Goal: Task Accomplishment & Management: Manage account settings

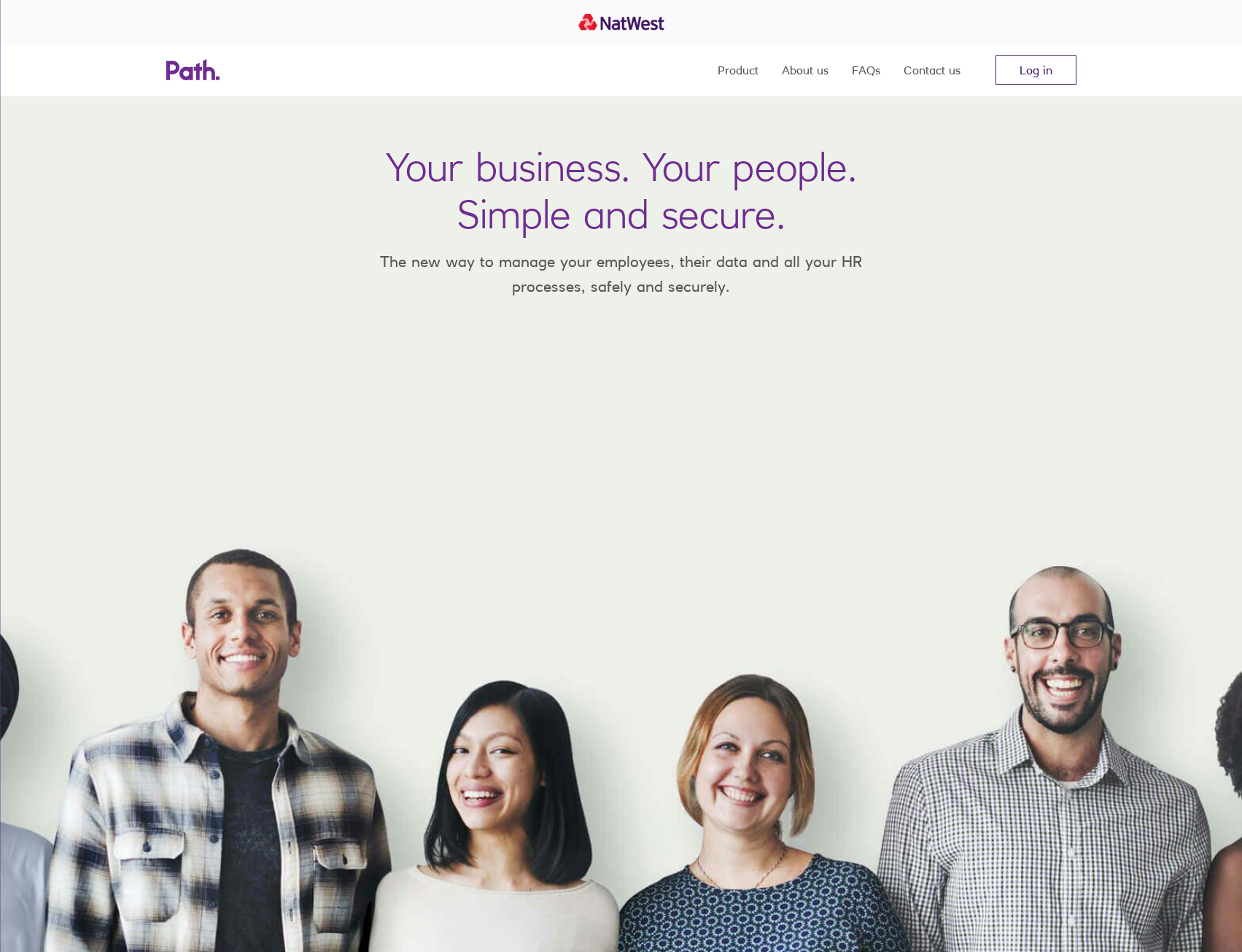
click at [1028, 79] on link "Log in" at bounding box center [1036, 70] width 81 height 29
click at [1025, 76] on link "Log in" at bounding box center [1036, 70] width 81 height 29
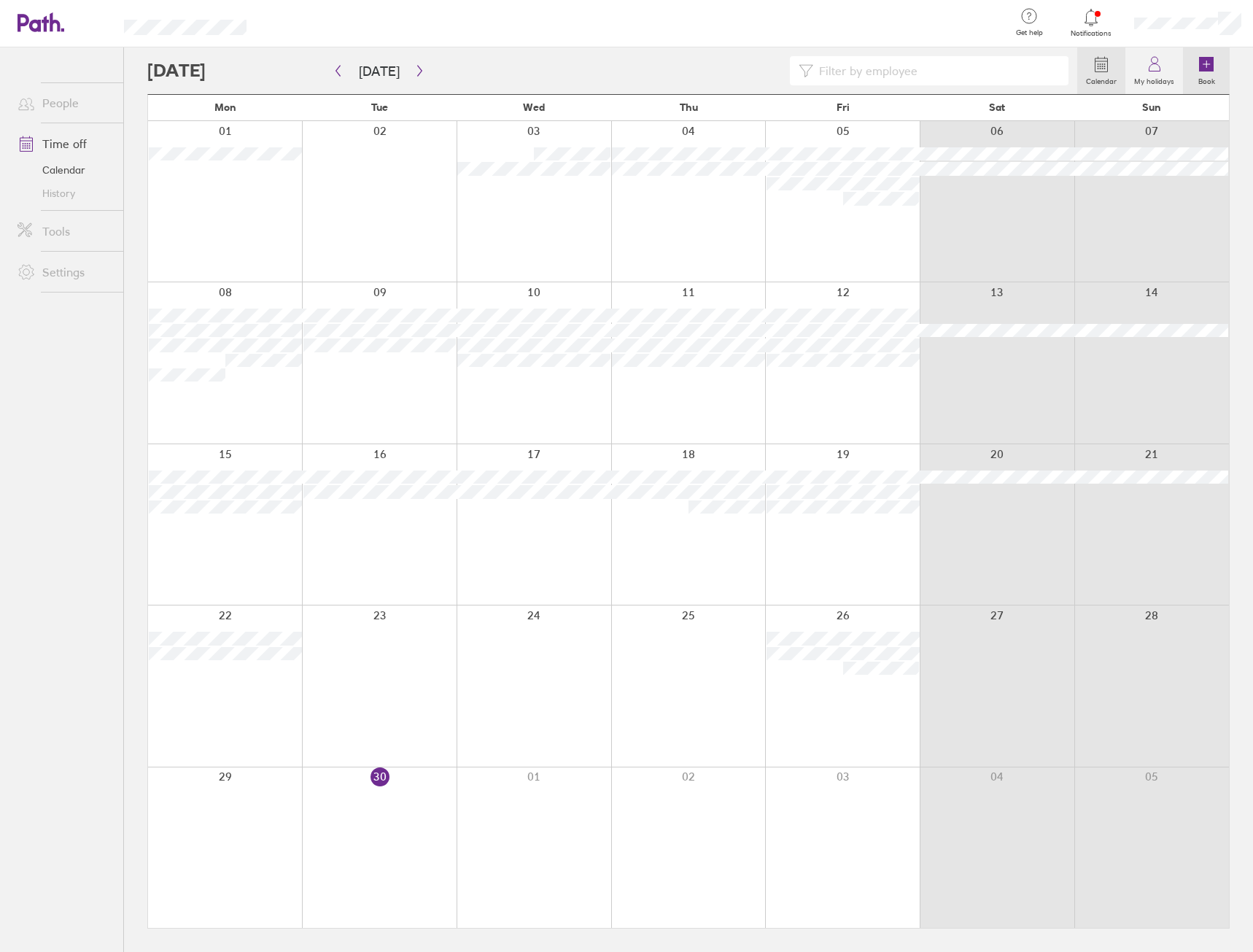
click at [1211, 74] on label "Book" at bounding box center [1207, 79] width 34 height 14
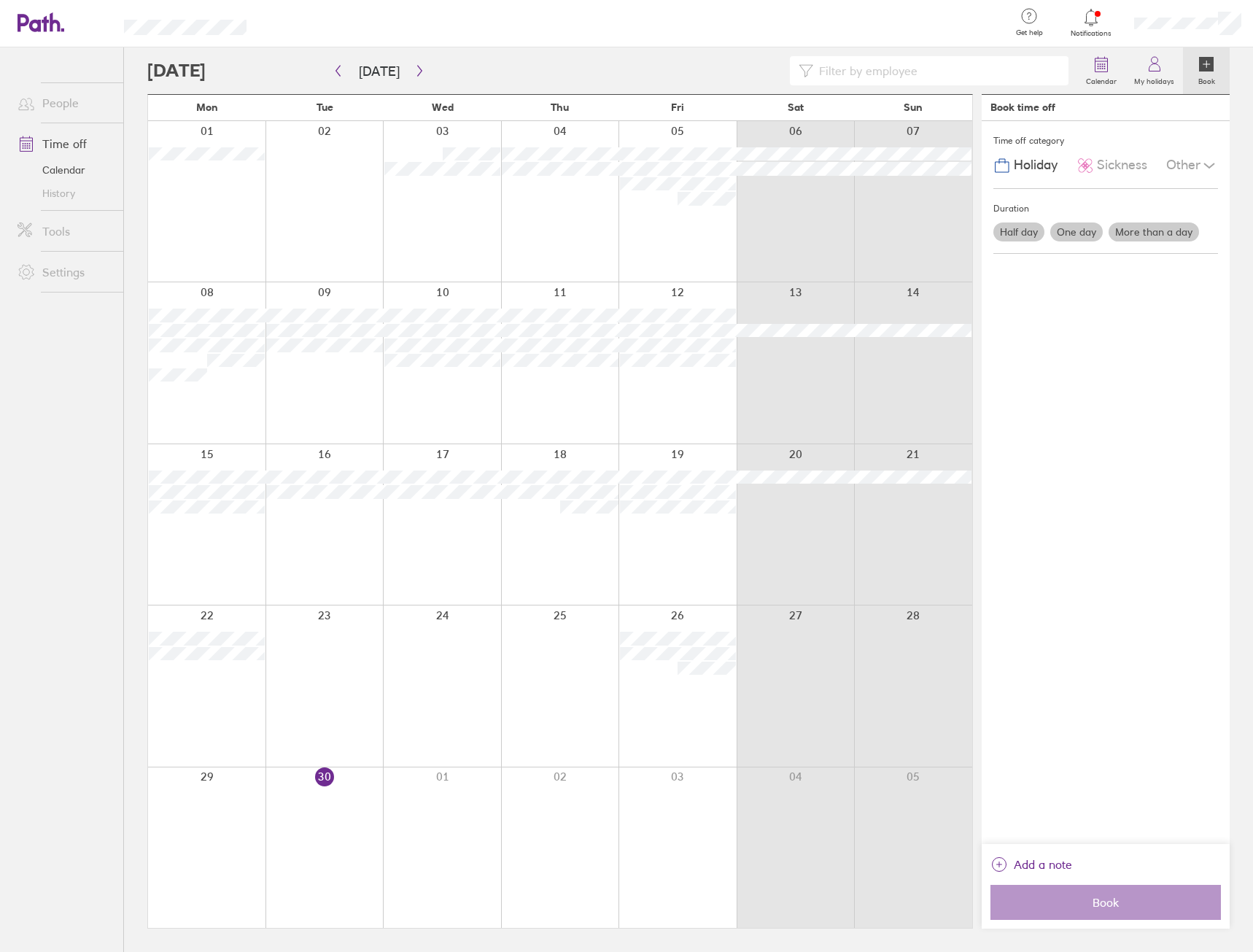
click at [1145, 233] on label "More than a day" at bounding box center [1154, 231] width 90 height 19
click at [0, 0] on input "More than a day" at bounding box center [0, 0] width 0 height 0
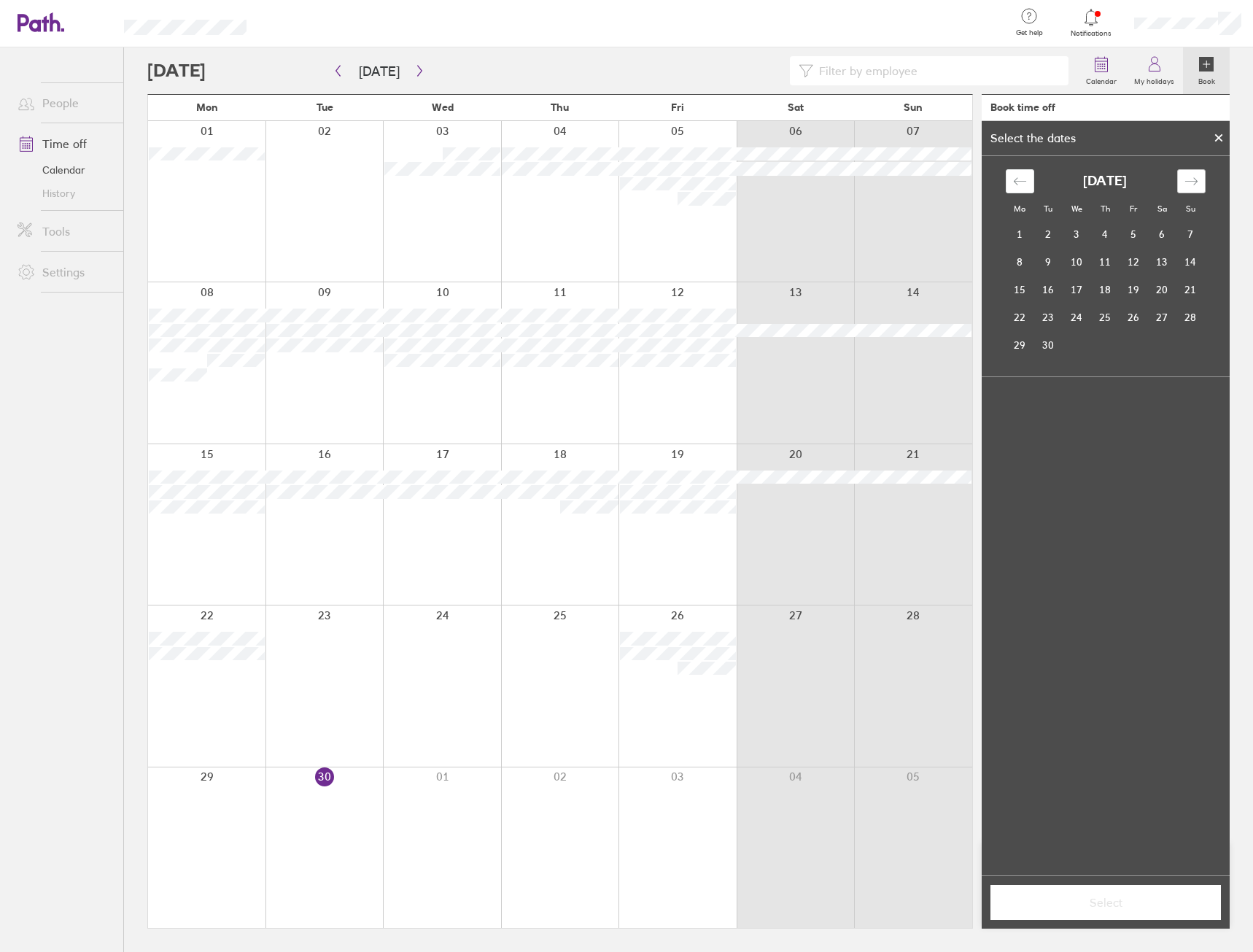
click at [1189, 183] on icon "Move forward to switch to the next month." at bounding box center [1191, 181] width 14 height 14
click at [1044, 313] on td "21" at bounding box center [1048, 317] width 28 height 28
click at [1127, 313] on td "24" at bounding box center [1133, 317] width 28 height 28
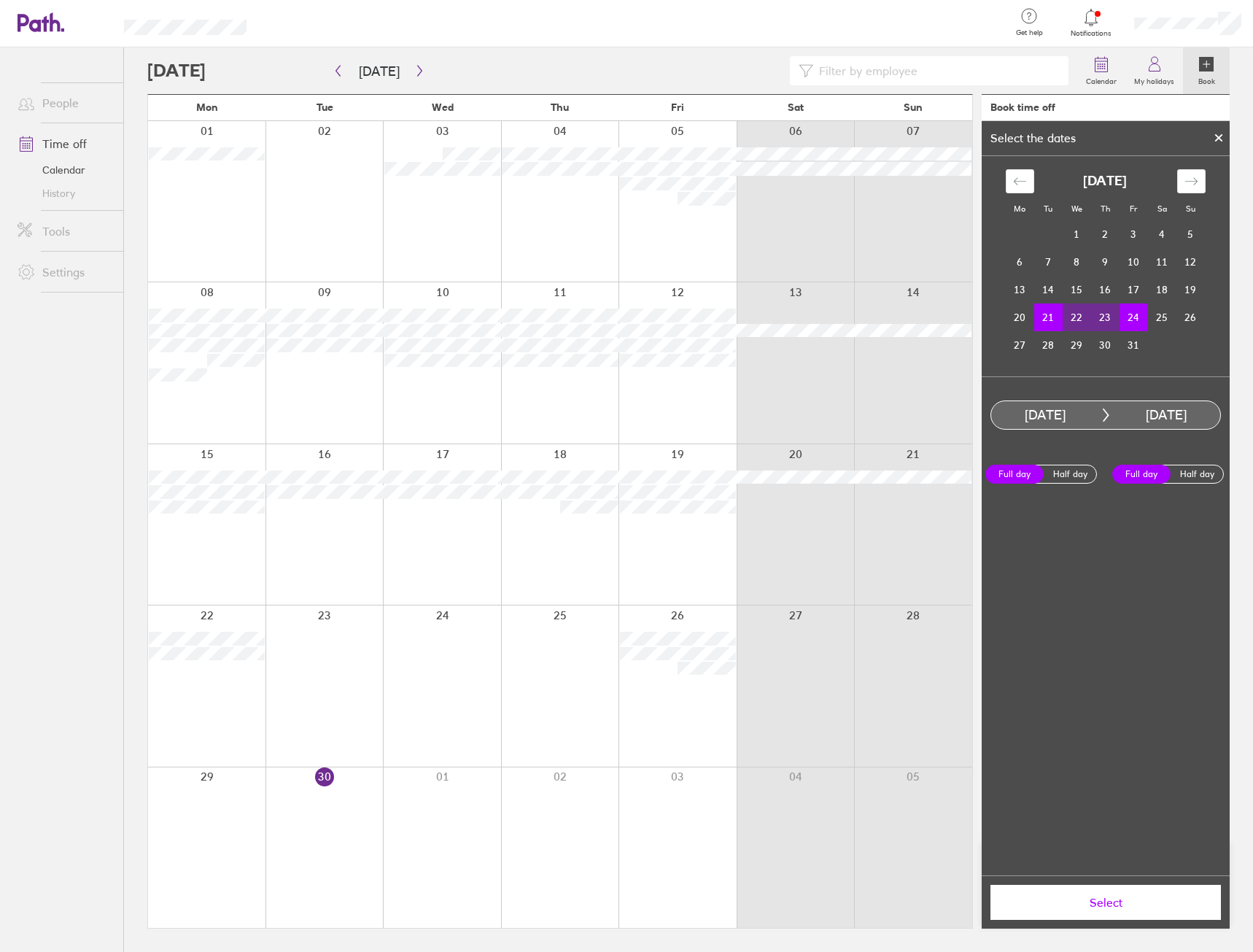
click at [1109, 900] on span "Select" at bounding box center [1106, 902] width 210 height 14
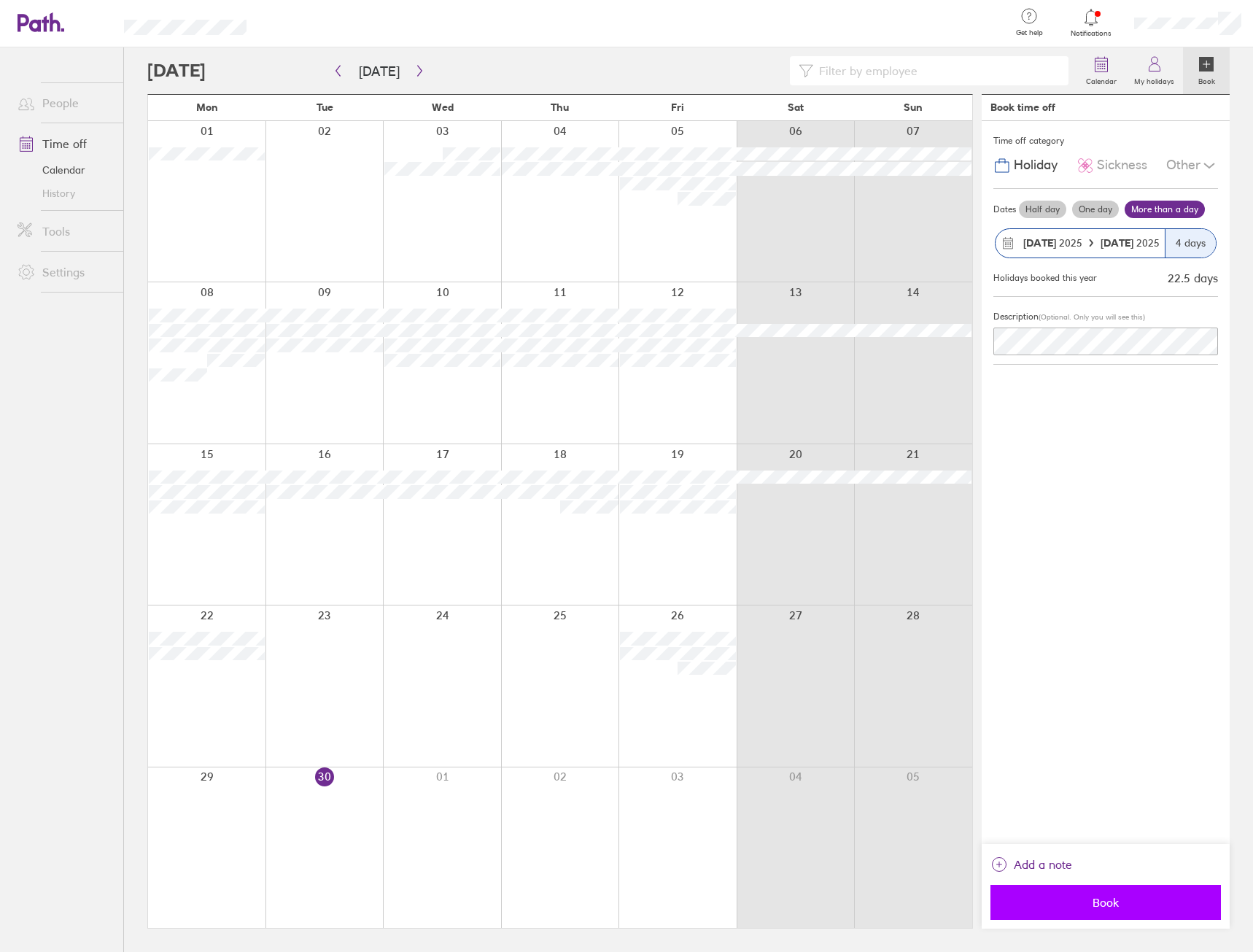
click at [1116, 903] on span "Book" at bounding box center [1106, 902] width 210 height 14
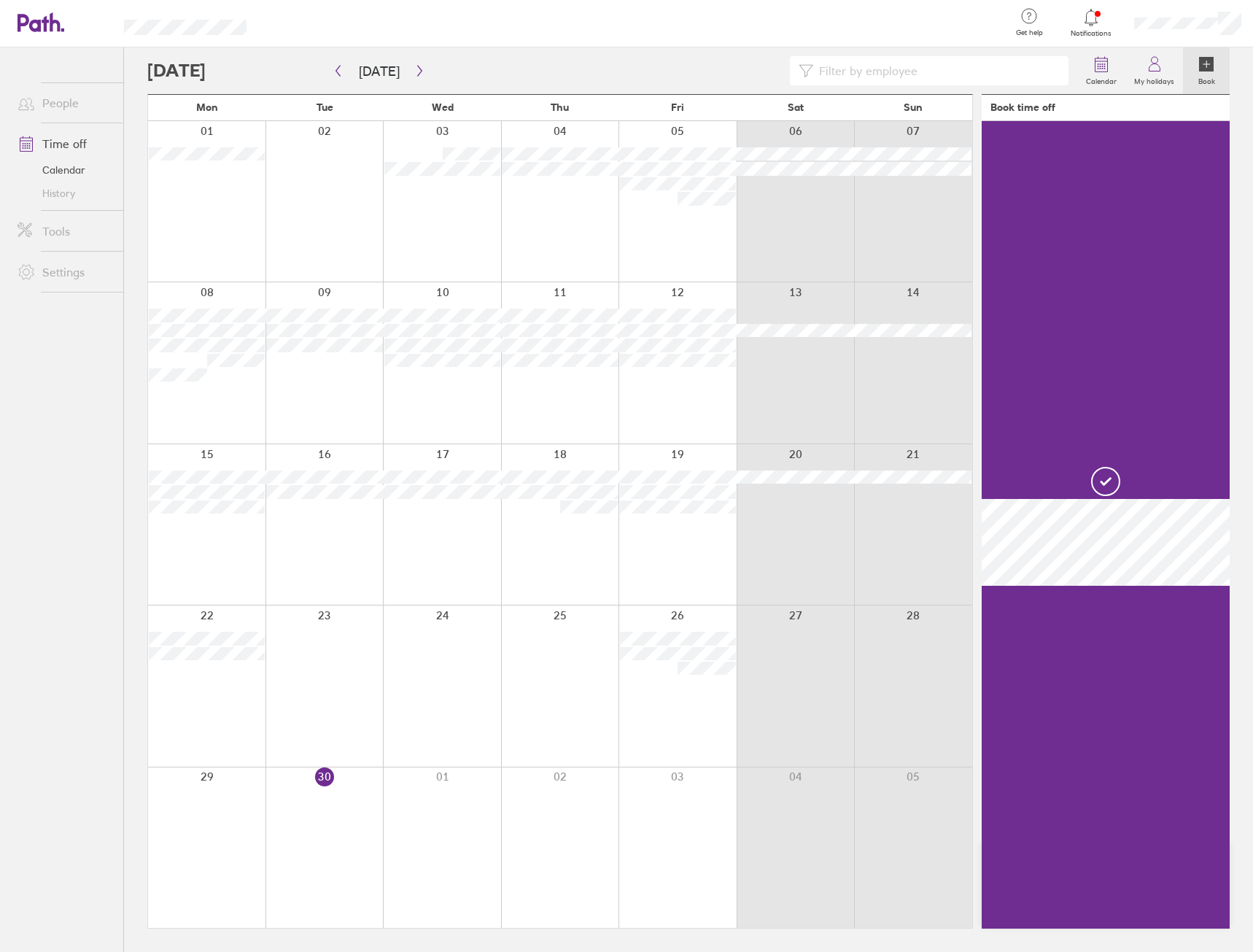
click at [57, 98] on link "People" at bounding box center [64, 103] width 117 height 29
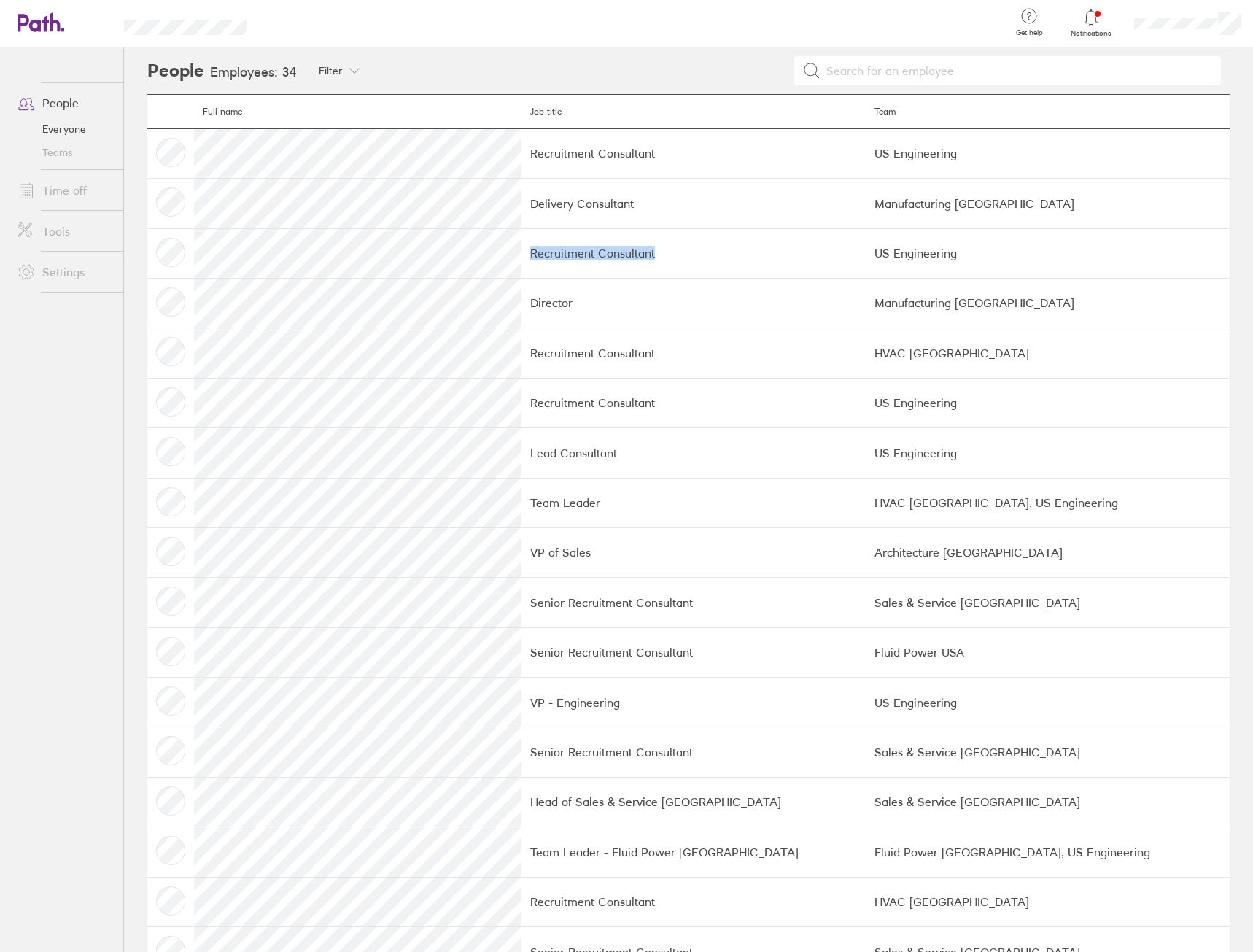
click at [453, 258] on tr "Recruitment Consultant US Engineering" at bounding box center [688, 253] width 1082 height 50
click at [396, 301] on tr "Director Manufacturing UK" at bounding box center [688, 303] width 1082 height 50
click at [425, 351] on tr "Recruitment Consultant HVAC USA" at bounding box center [688, 352] width 1082 height 50
click at [422, 502] on tr "Team Leader HVAC USA, US Engineering" at bounding box center [688, 502] width 1082 height 50
click at [436, 551] on tr "VP of Sales Architecture USA" at bounding box center [688, 552] width 1082 height 50
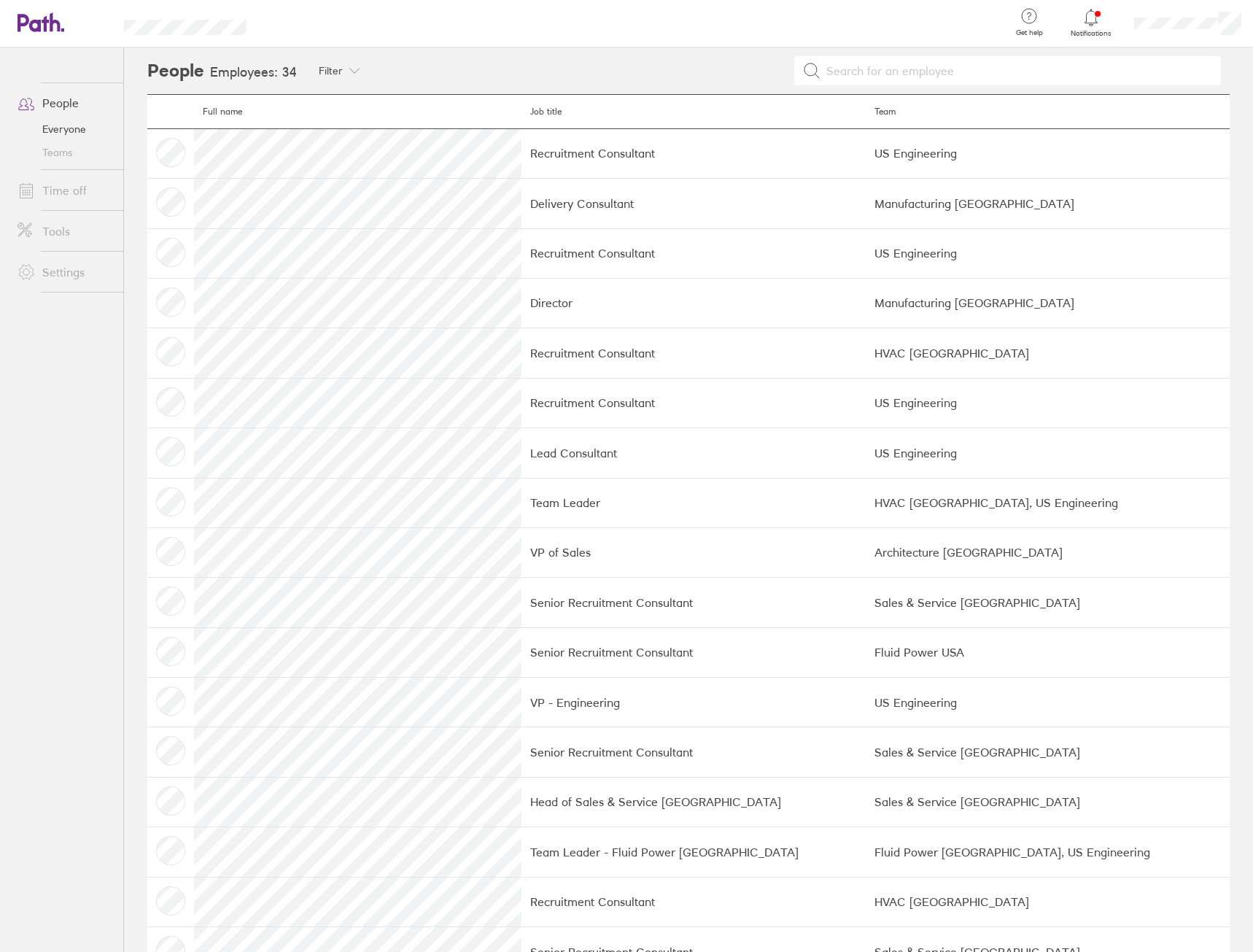
click at [650, 627] on td "Senior Recruitment Consultant" at bounding box center [693, 651] width 344 height 50
drag, startPoint x: 555, startPoint y: 354, endPoint x: 803, endPoint y: 379, distance: 249.3
drag, startPoint x: 803, startPoint y: 379, endPoint x: 994, endPoint y: 370, distance: 191.2
click at [994, 370] on td "HVAC USA" at bounding box center [1047, 352] width 364 height 50
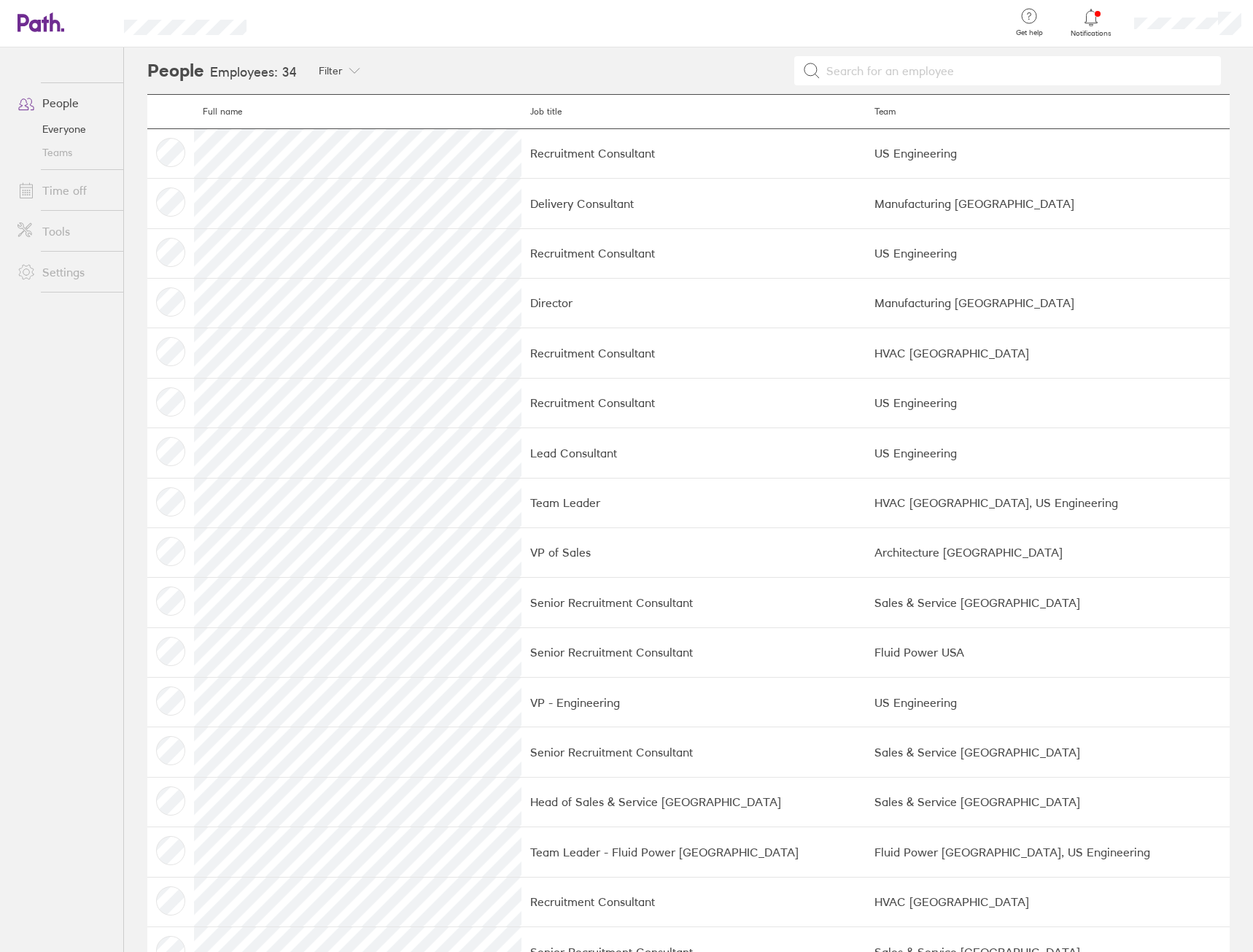
click at [646, 439] on td "Lead Consultant" at bounding box center [693, 453] width 344 height 50
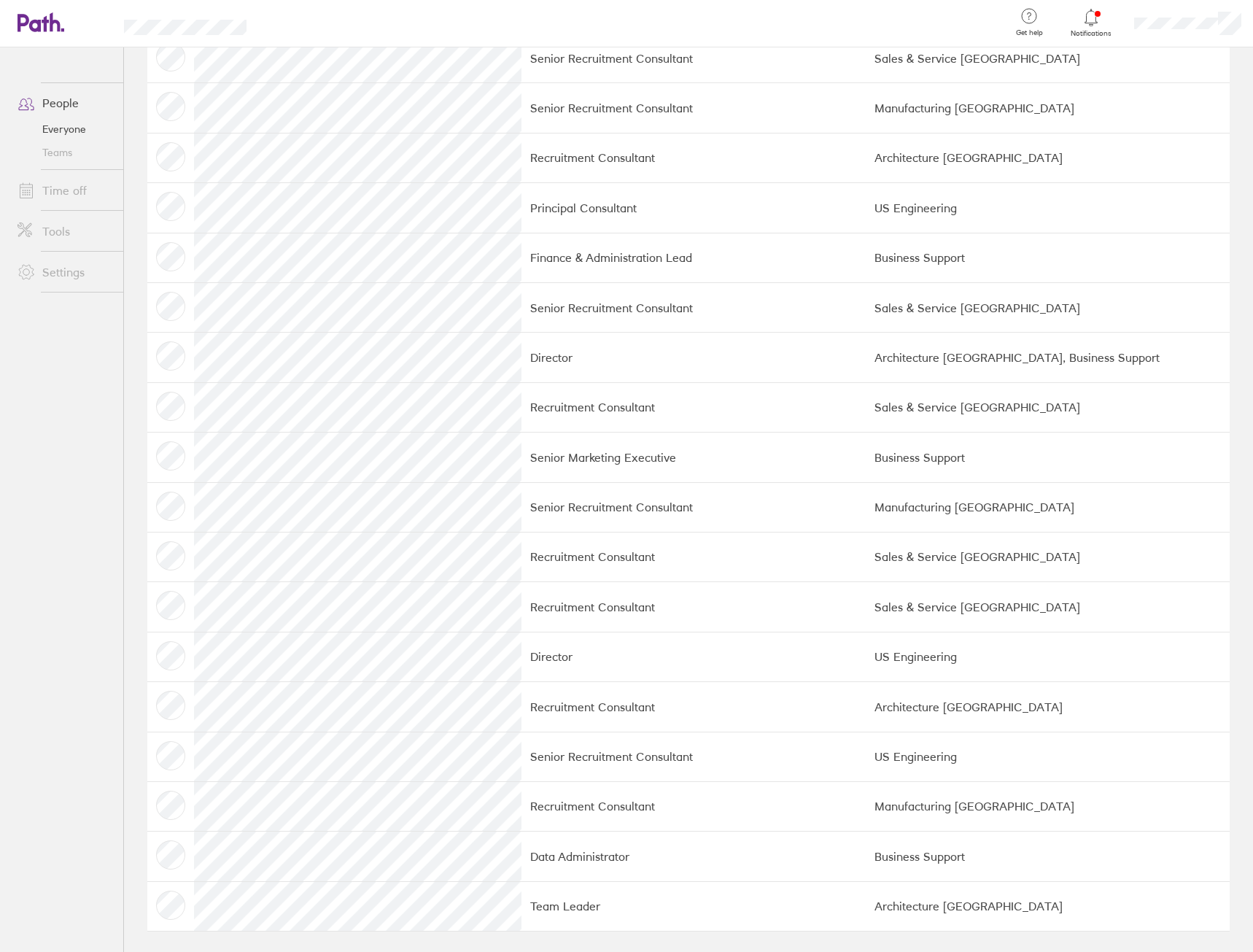
scroll to position [896, 0]
